Goal: Transaction & Acquisition: Register for event/course

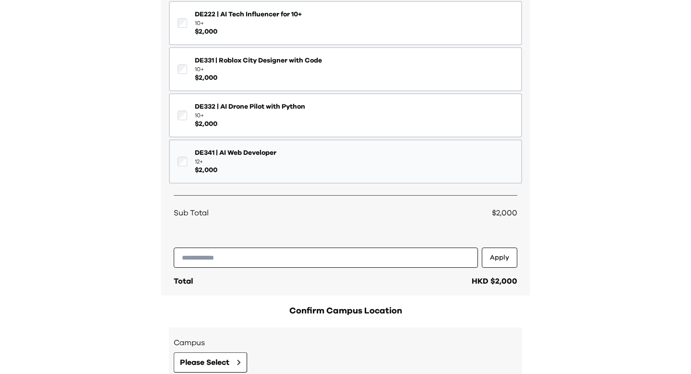
scroll to position [261, 0]
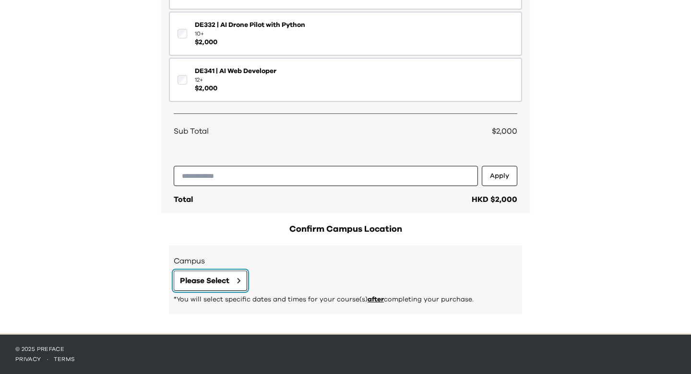
click at [233, 284] on button "Please Select" at bounding box center [210, 280] width 73 height 20
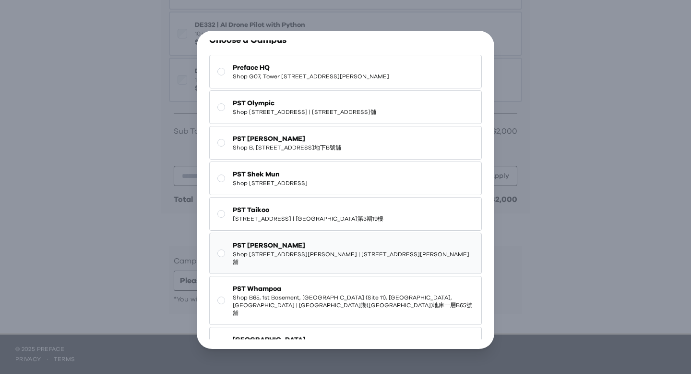
scroll to position [21, 0]
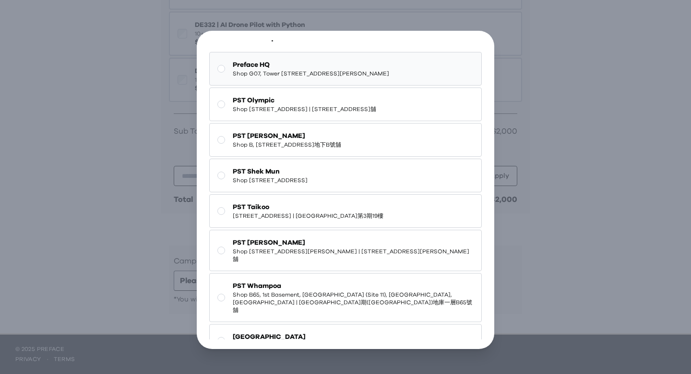
click at [322, 73] on span "Shop G07, Tower [STREET_ADDRESS][PERSON_NAME]" at bounding box center [311, 74] width 157 height 8
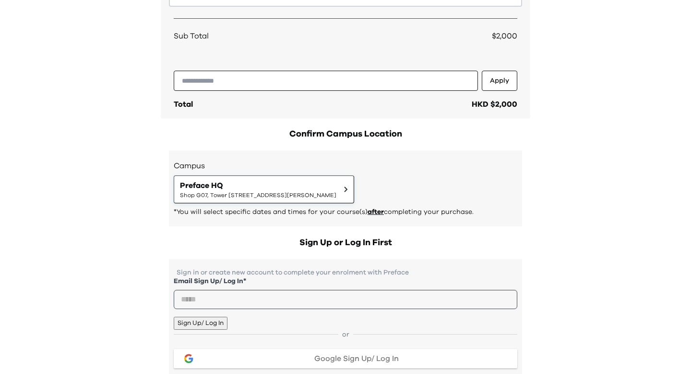
scroll to position [357, 0]
click at [360, 304] on input "email" at bounding box center [346, 298] width 344 height 19
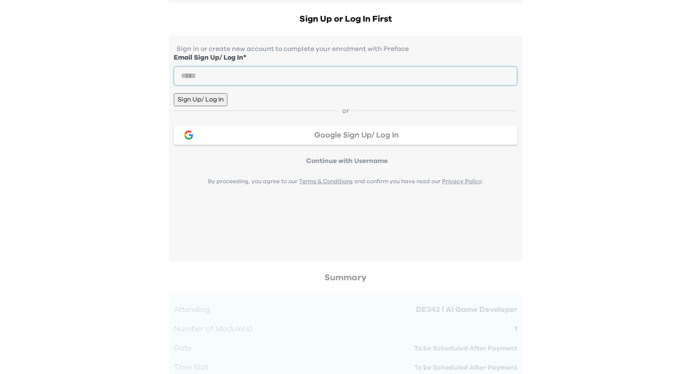
scroll to position [577, 0]
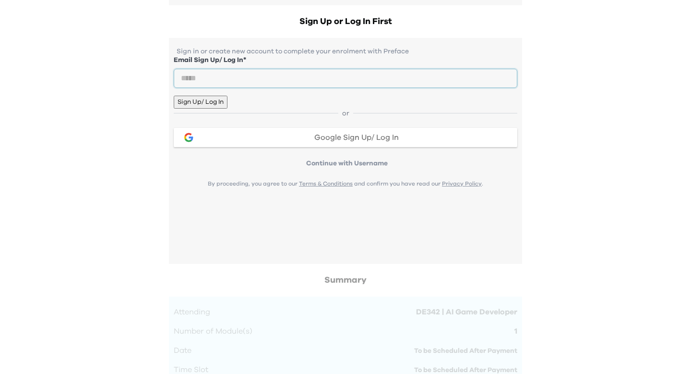
click at [303, 88] on input "email" at bounding box center [346, 78] width 344 height 19
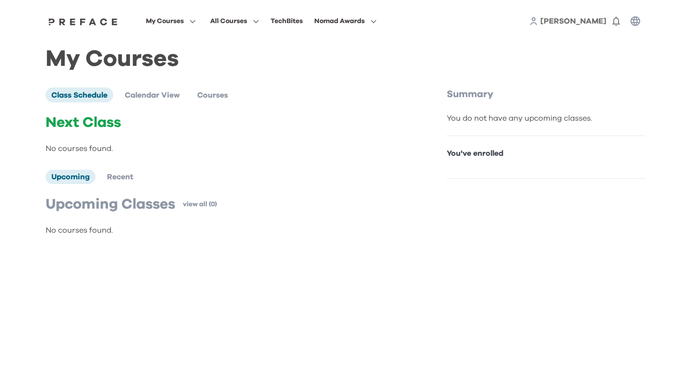
click at [477, 148] on p "You've enrolled" at bounding box center [546, 153] width 199 height 12
click at [483, 142] on div "You've enrolled" at bounding box center [546, 157] width 199 height 43
